Goal: Information Seeking & Learning: Check status

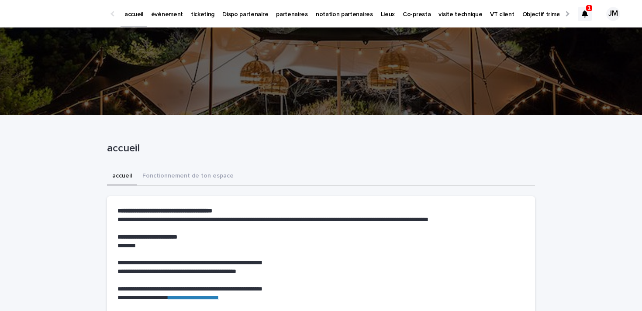
click at [578, 12] on div at bounding box center [585, 14] width 14 height 14
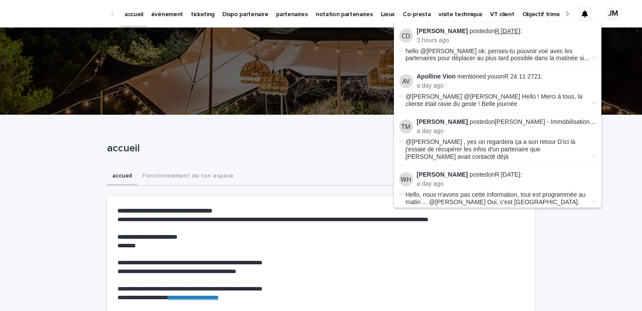
click at [503, 32] on link "R [DATE]" at bounding box center [507, 31] width 25 height 7
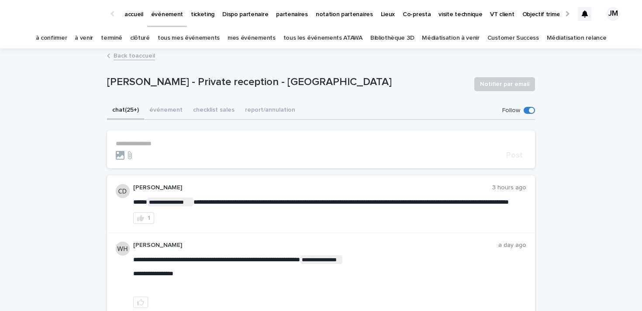
click at [201, 17] on p "ticketing" at bounding box center [203, 9] width 24 height 18
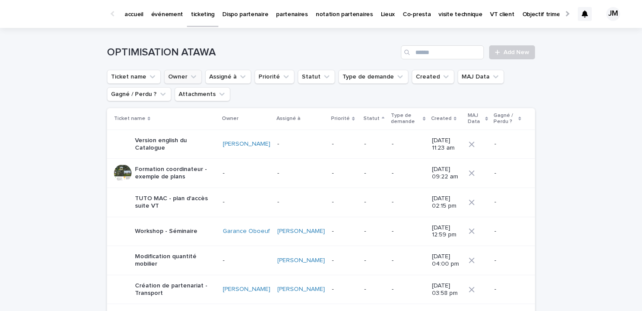
click at [180, 79] on button "Owner" at bounding box center [183, 77] width 38 height 14
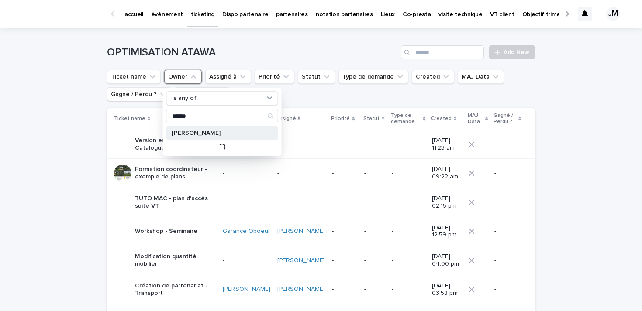
type input "******"
click at [193, 130] on p "[PERSON_NAME]" at bounding box center [218, 133] width 93 height 6
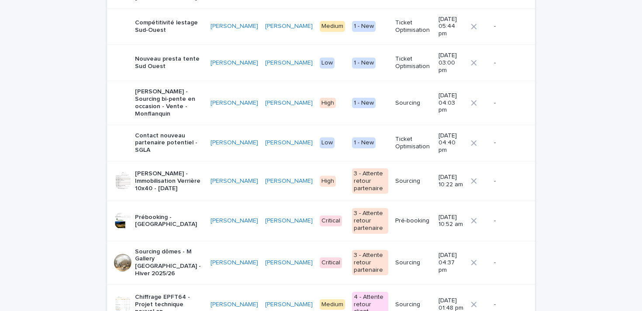
scroll to position [263, 0]
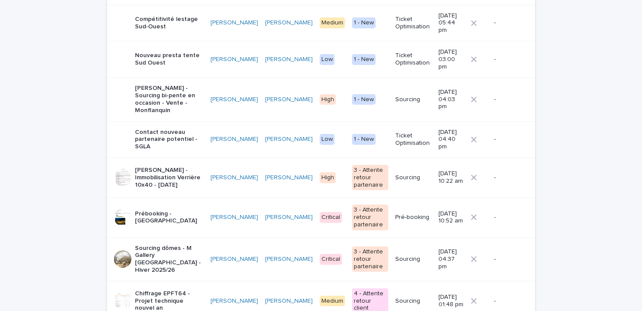
click at [352, 247] on div "3 - Attente retour partenaire" at bounding box center [370, 259] width 36 height 25
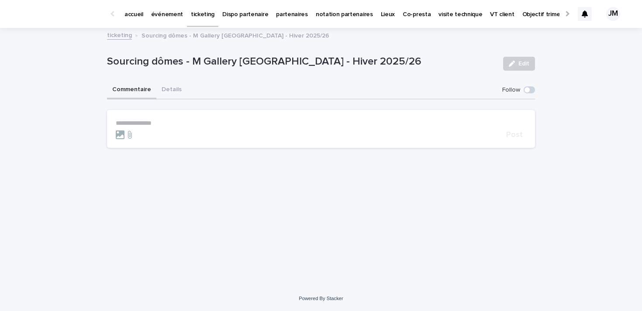
click at [179, 80] on div "Sourcing dômes - M Gallery [GEOGRAPHIC_DATA] - Hiver 2025/26 Edit" at bounding box center [321, 63] width 428 height 35
click at [167, 87] on button "Details" at bounding box center [171, 90] width 31 height 18
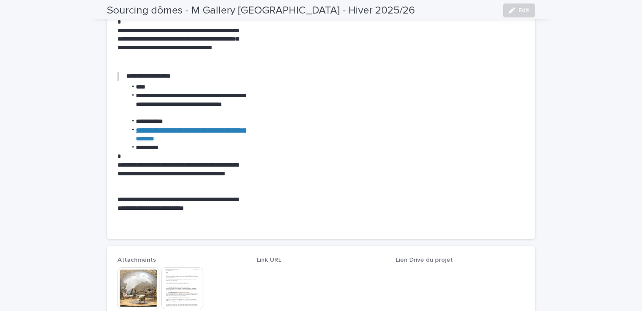
scroll to position [808, 0]
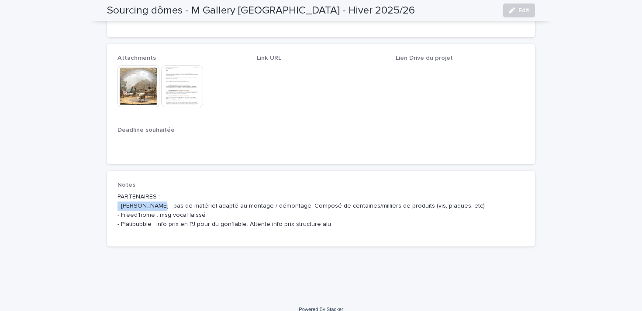
drag, startPoint x: 159, startPoint y: 194, endPoint x: 115, endPoint y: 193, distance: 44.1
click at [115, 193] on div "Notes PARTENAIRES : - [PERSON_NAME] : pas de matériel adapté au montage / démon…" at bounding box center [321, 208] width 428 height 75
click at [133, 201] on p "PARTENAIRES : - [PERSON_NAME] : pas de matériel adapté au montage / démontage. …" at bounding box center [320, 211] width 407 height 36
drag, startPoint x: 159, startPoint y: 194, endPoint x: 122, endPoint y: 194, distance: 37.1
click at [122, 194] on p "PARTENAIRES : - [PERSON_NAME] : pas de matériel adapté au montage / démontage. …" at bounding box center [320, 211] width 407 height 36
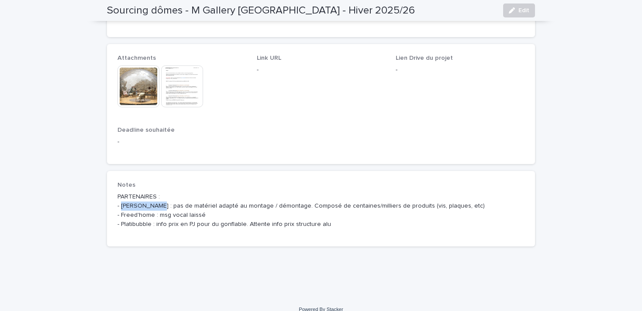
copy p "Aurae Cocoon"
click at [392, 55] on div "Attachments This file cannot be opened Download File Link URL - Lien Drive du p…" at bounding box center [320, 104] width 407 height 99
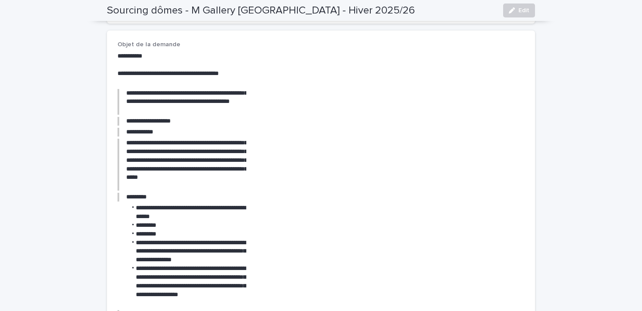
scroll to position [0, 0]
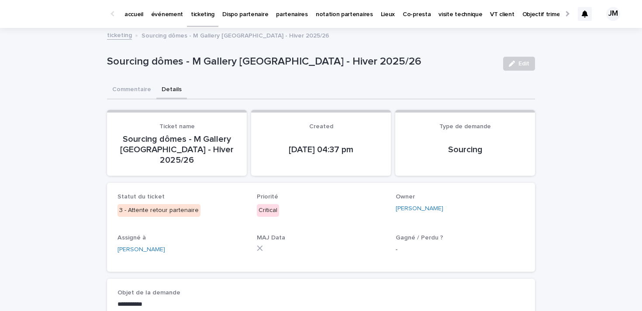
click at [197, 13] on p "ticketing" at bounding box center [203, 9] width 24 height 18
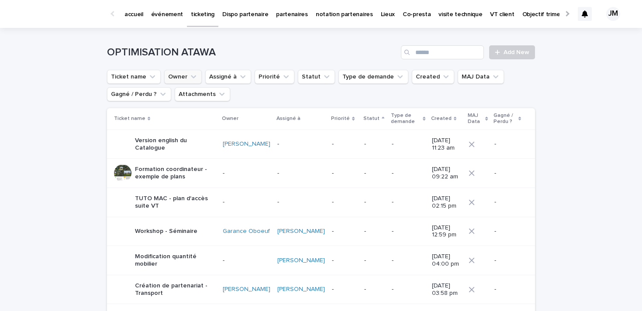
click at [177, 80] on button "Owner" at bounding box center [183, 77] width 38 height 14
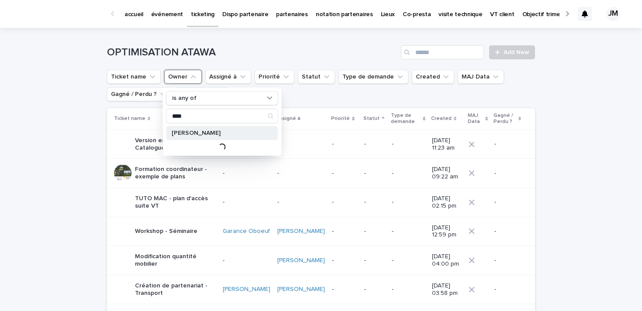
type input "****"
click at [195, 131] on p "[PERSON_NAME]" at bounding box center [218, 133] width 93 height 6
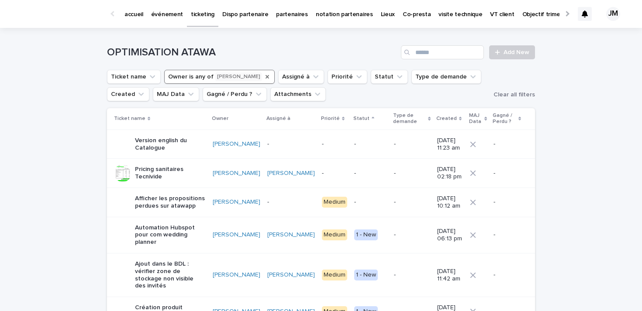
click at [264, 74] on icon "Owner" at bounding box center [267, 76] width 7 height 7
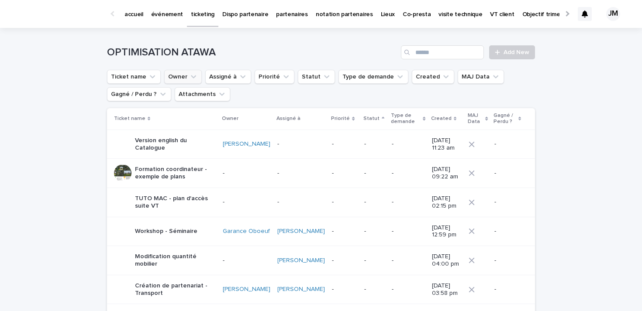
click at [168, 16] on p "événement" at bounding box center [167, 9] width 32 height 18
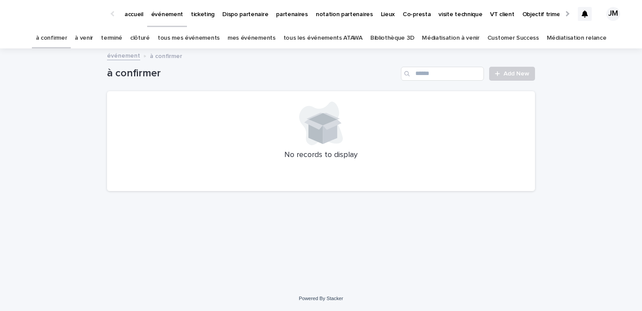
click at [317, 36] on link "tous les événements ATAWA" at bounding box center [322, 38] width 79 height 21
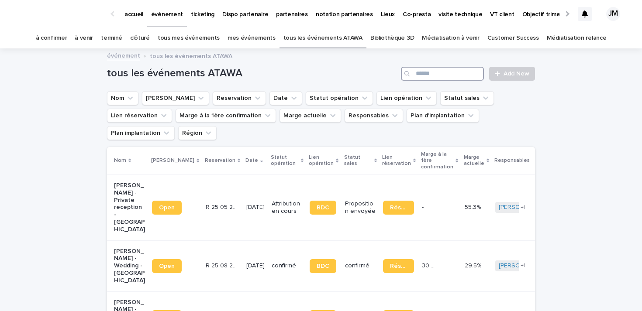
click at [419, 70] on input "Search" at bounding box center [442, 74] width 83 height 14
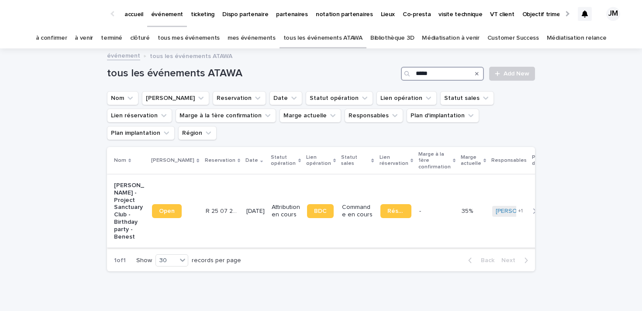
type input "*****"
click at [121, 194] on p "[PERSON_NAME] - Project Sanctuary Club - Birthday party - Benest" at bounding box center [129, 211] width 31 height 59
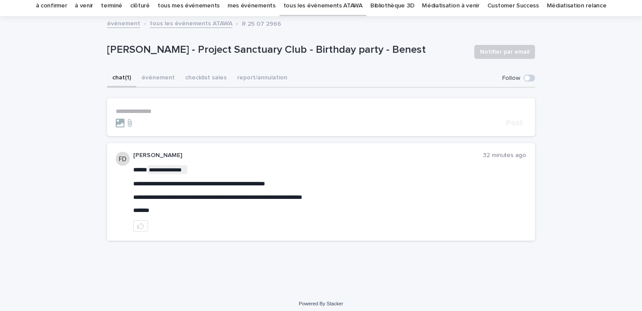
scroll to position [34, 0]
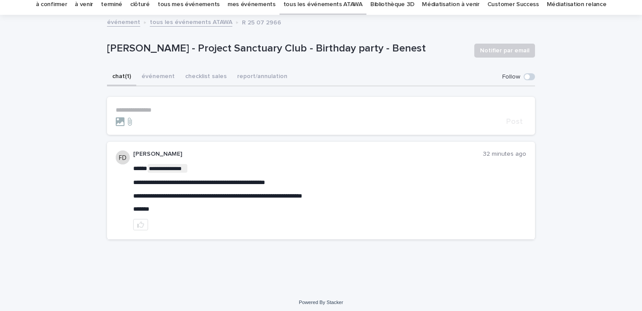
click at [35, 199] on div "**********" at bounding box center [321, 153] width 642 height 275
click at [88, 157] on div "**********" at bounding box center [321, 153] width 642 height 275
click at [155, 77] on button "événement" at bounding box center [158, 77] width 44 height 18
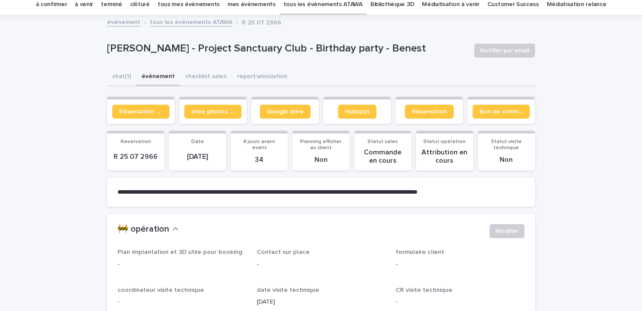
click at [139, 74] on button "événement" at bounding box center [158, 77] width 44 height 18
click at [118, 79] on button "chat (1)" at bounding box center [121, 77] width 29 height 18
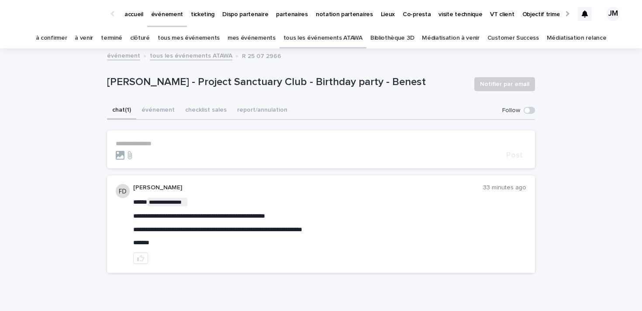
click at [67, 166] on div "**********" at bounding box center [321, 186] width 642 height 275
